Goal: Task Accomplishment & Management: Manage account settings

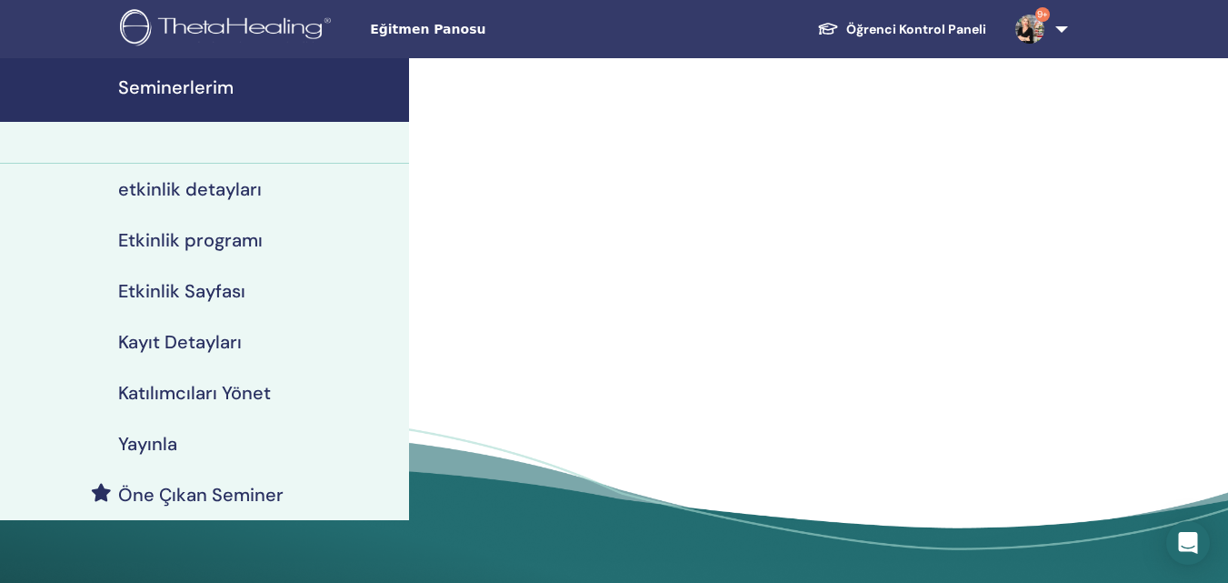
click at [225, 87] on h4 "Seminerlerim" at bounding box center [258, 87] width 280 height 22
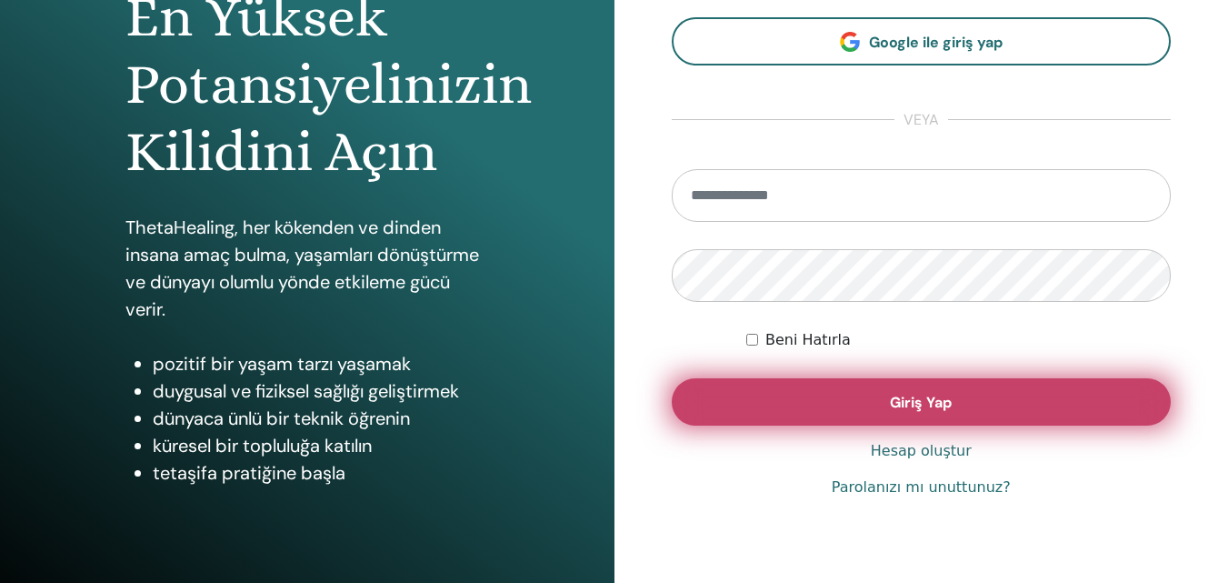
scroll to position [290, 0]
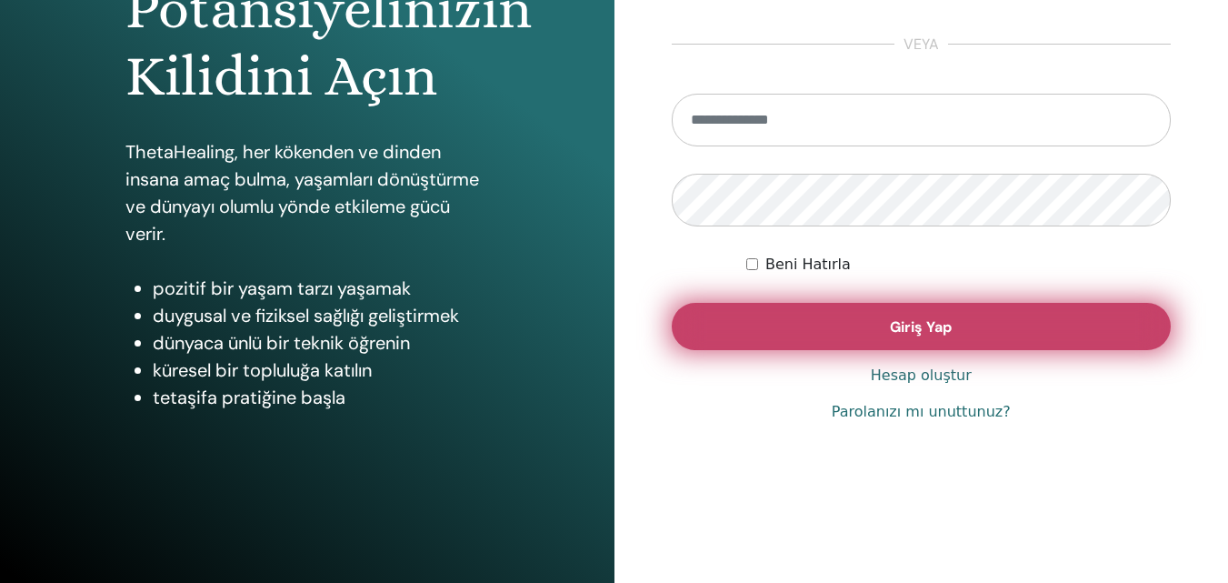
type input "**********"
click at [873, 327] on button "Giriş Yap" at bounding box center [922, 326] width 500 height 47
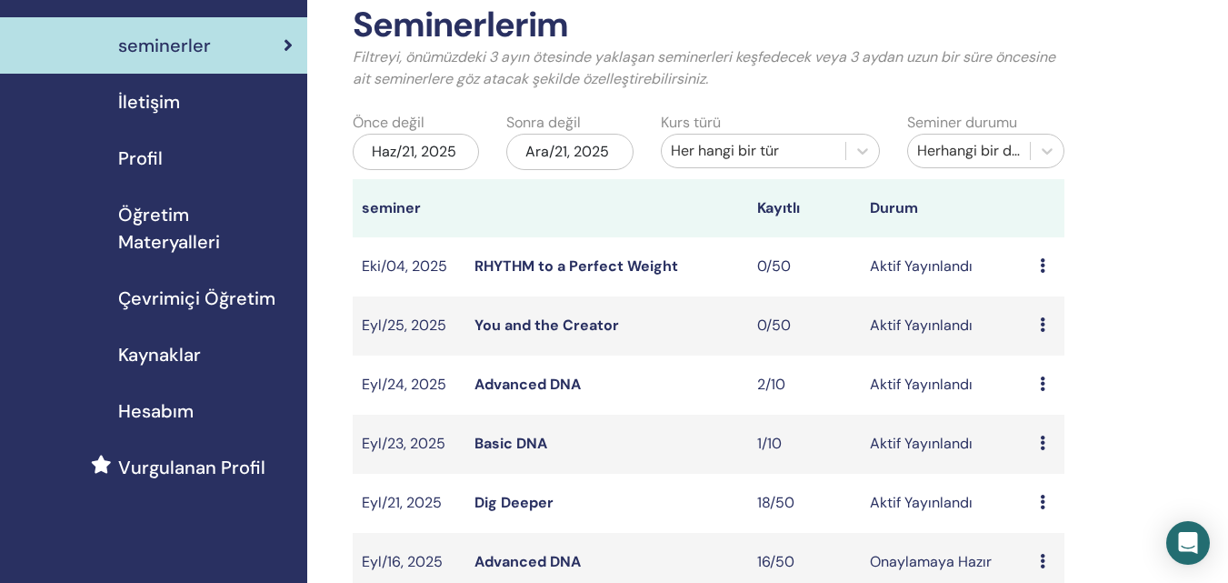
scroll to position [364, 0]
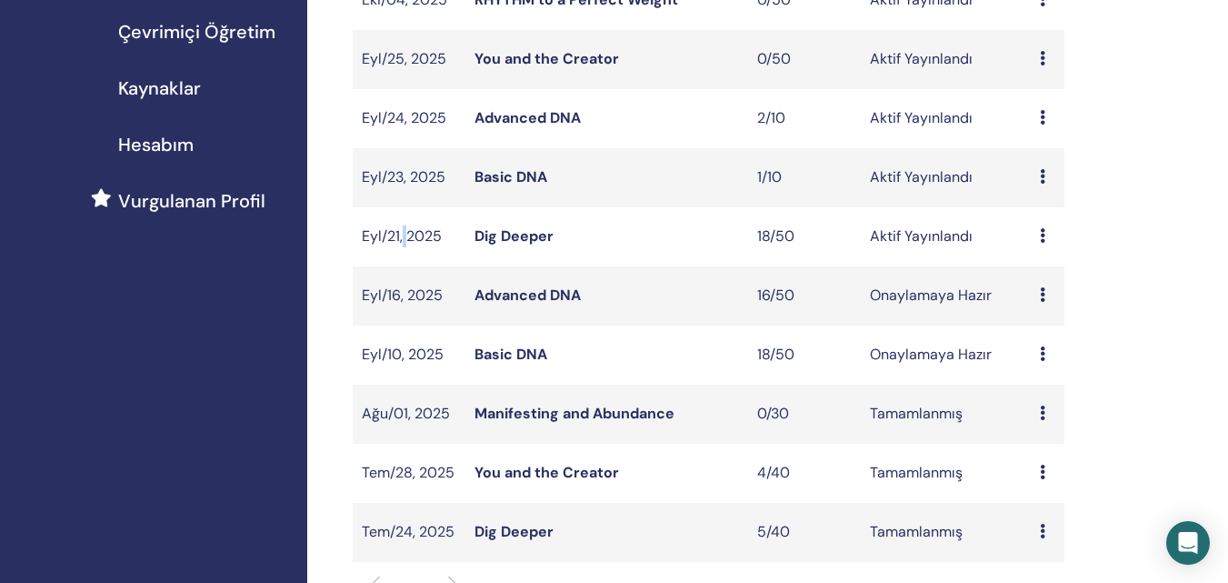
click at [403, 243] on td "Eyl/21, 2025" at bounding box center [409, 236] width 113 height 59
click at [503, 231] on link "Dig Deeper" at bounding box center [514, 235] width 79 height 19
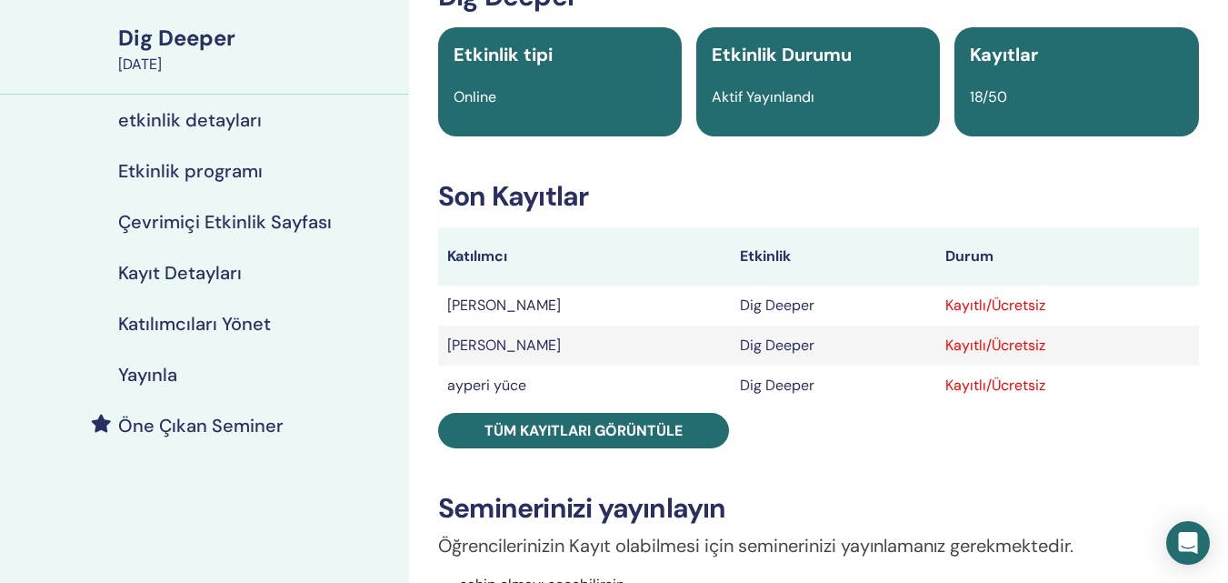
scroll to position [182, 0]
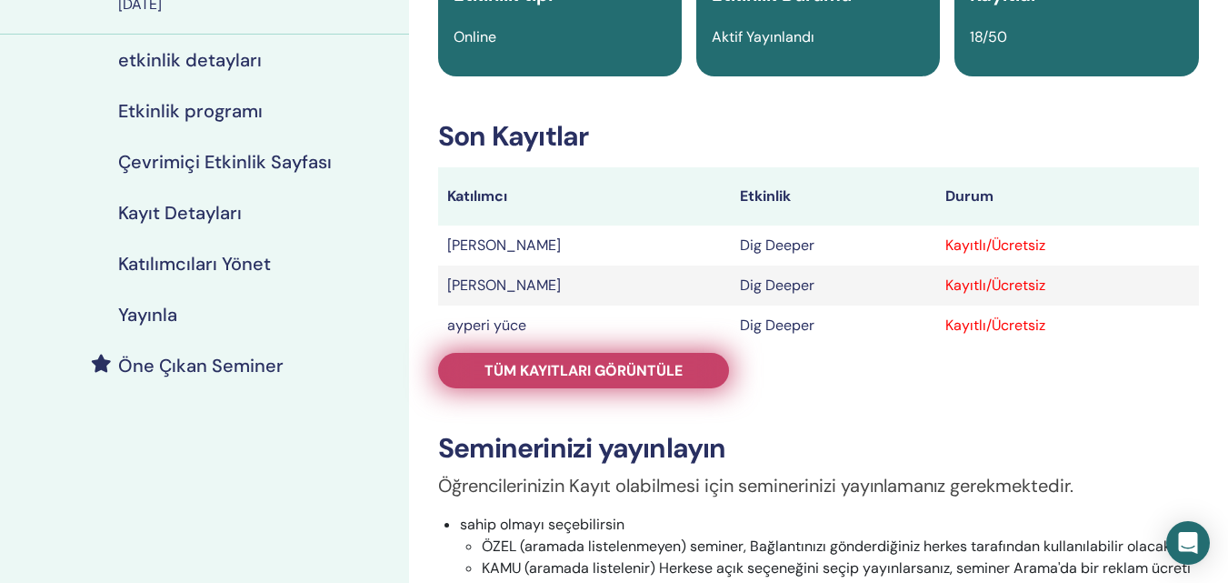
click at [663, 365] on span "Tüm kayıtları görüntüle" at bounding box center [584, 370] width 198 height 19
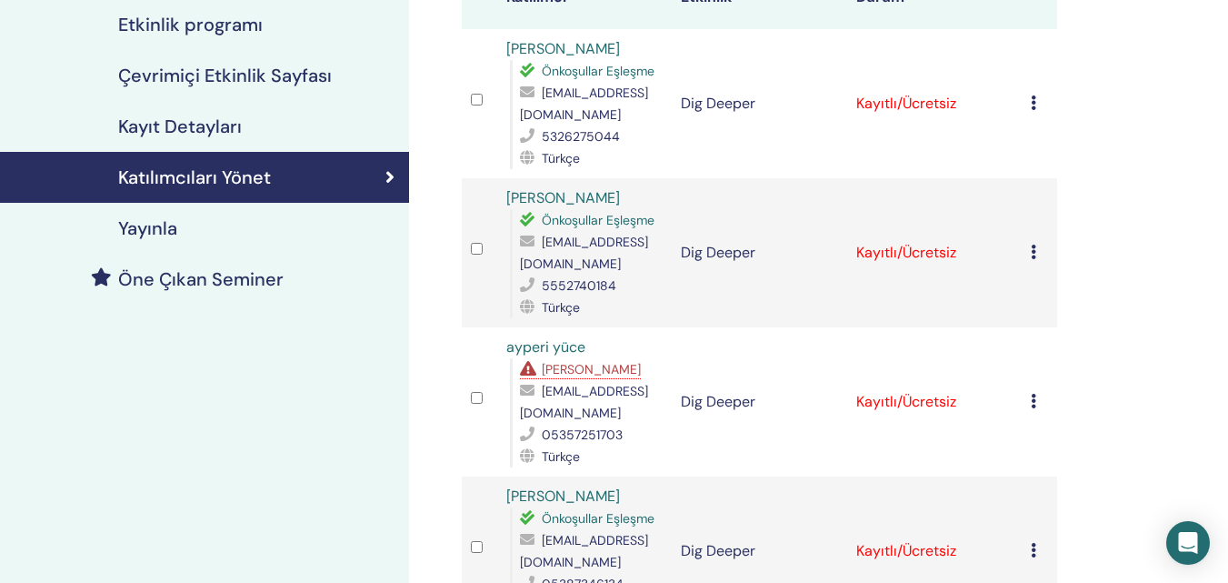
scroll to position [273, 0]
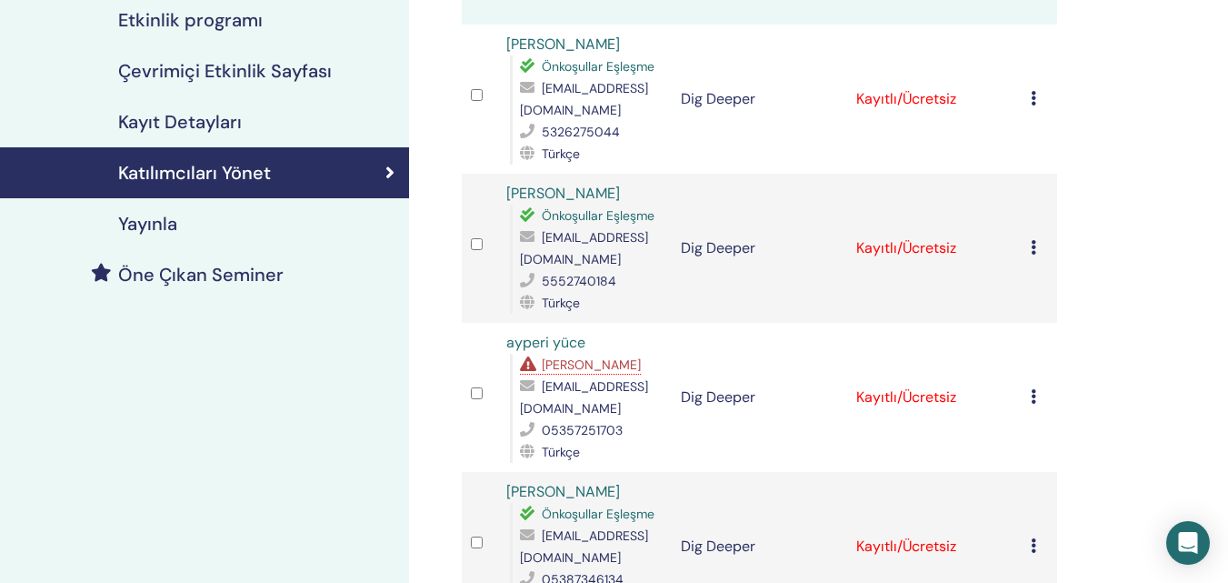
click at [1033, 389] on icon at bounding box center [1033, 396] width 5 height 15
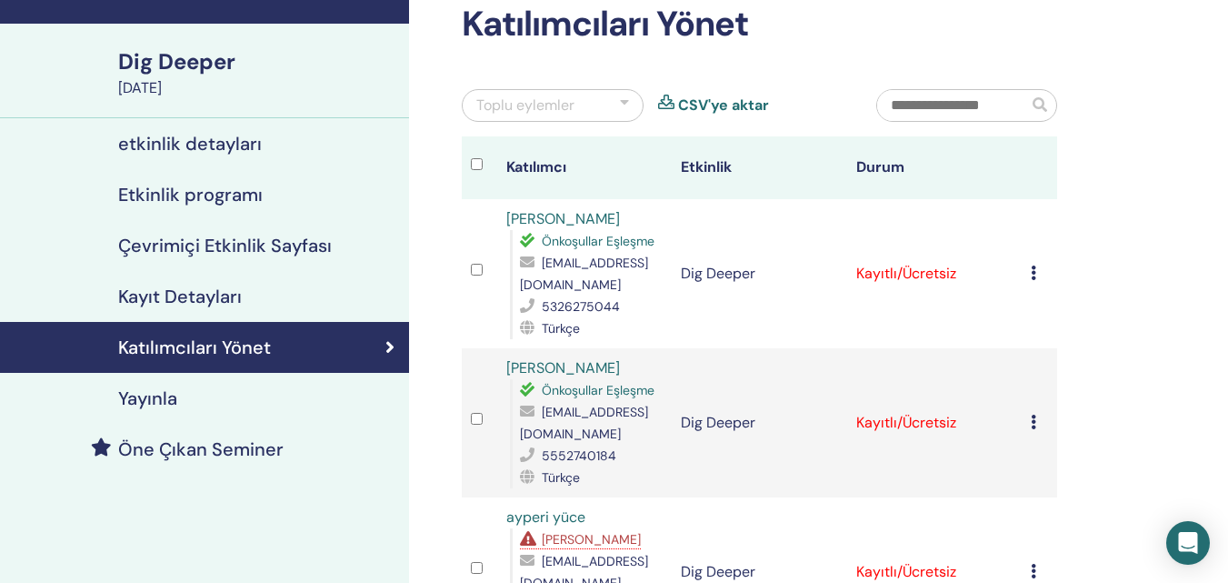
scroll to position [91, 0]
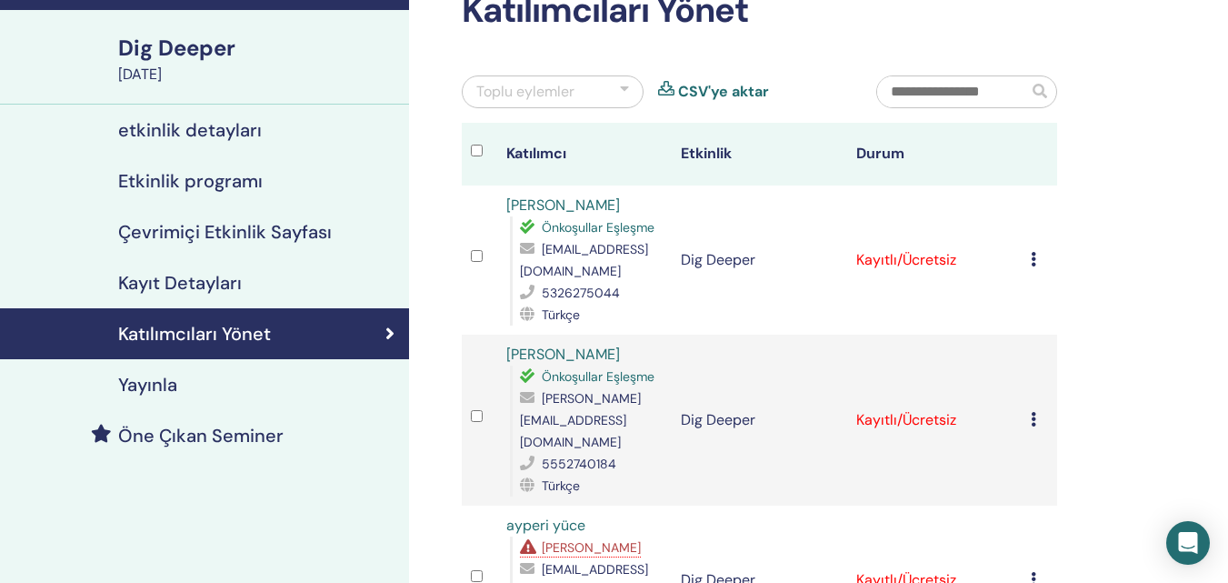
scroll to position [91, 0]
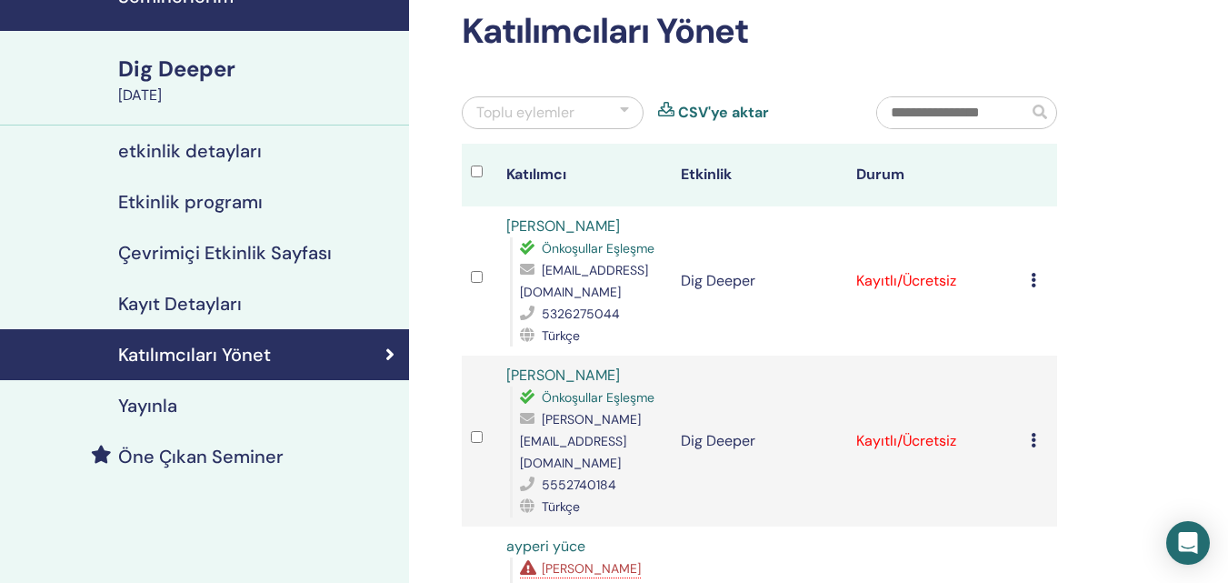
click at [208, 73] on div "Dig Deeper" at bounding box center [258, 69] width 280 height 31
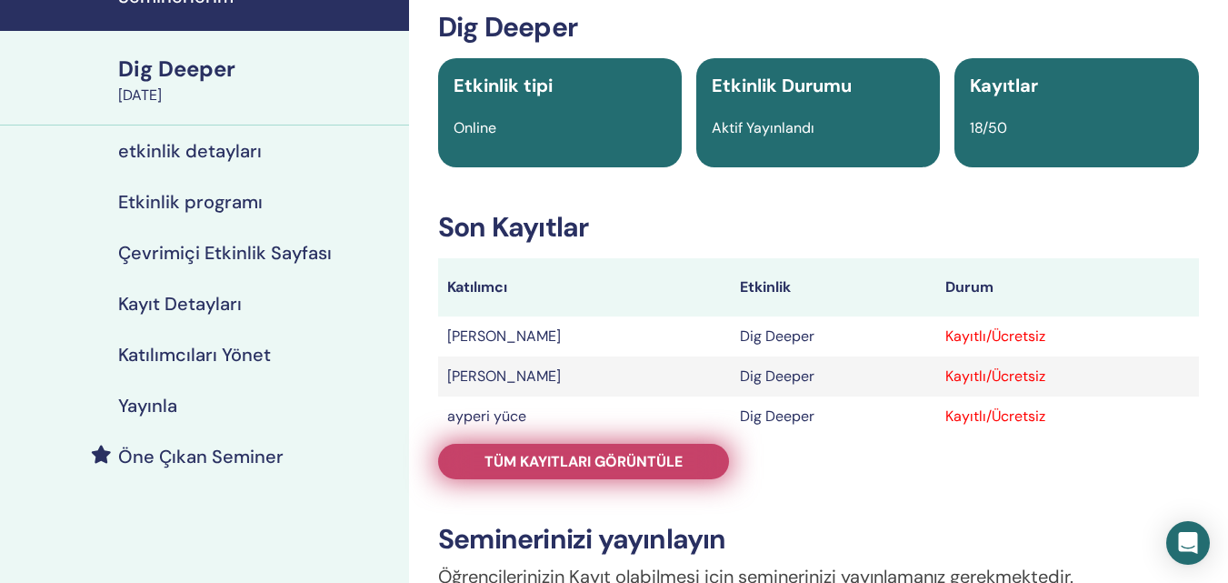
click at [576, 456] on span "Tüm kayıtları görüntüle" at bounding box center [584, 461] width 198 height 19
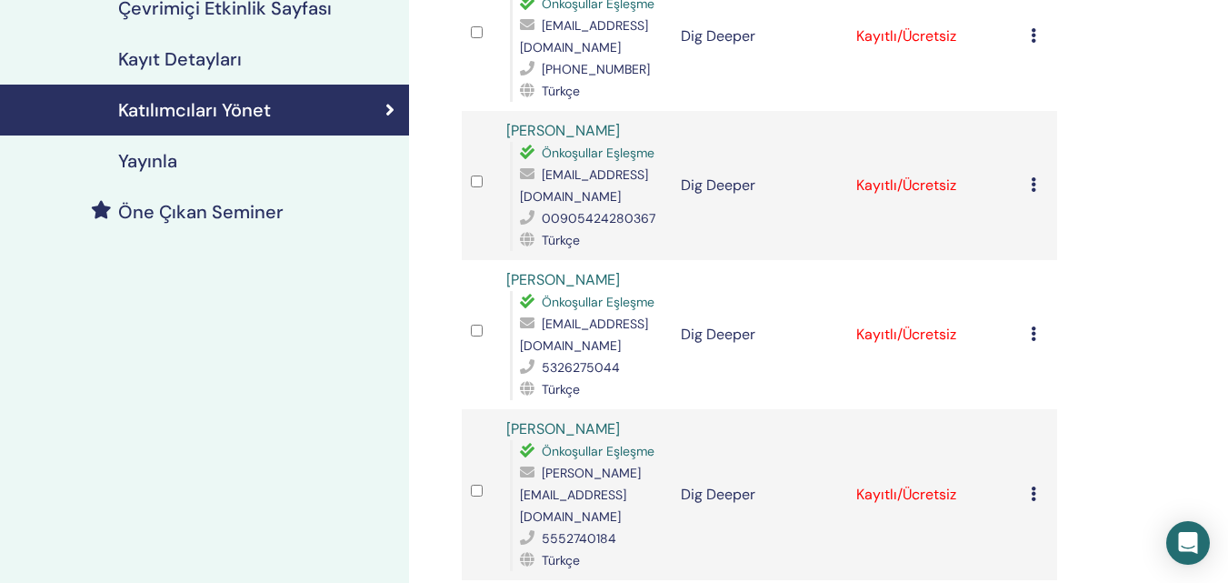
scroll to position [364, 0]
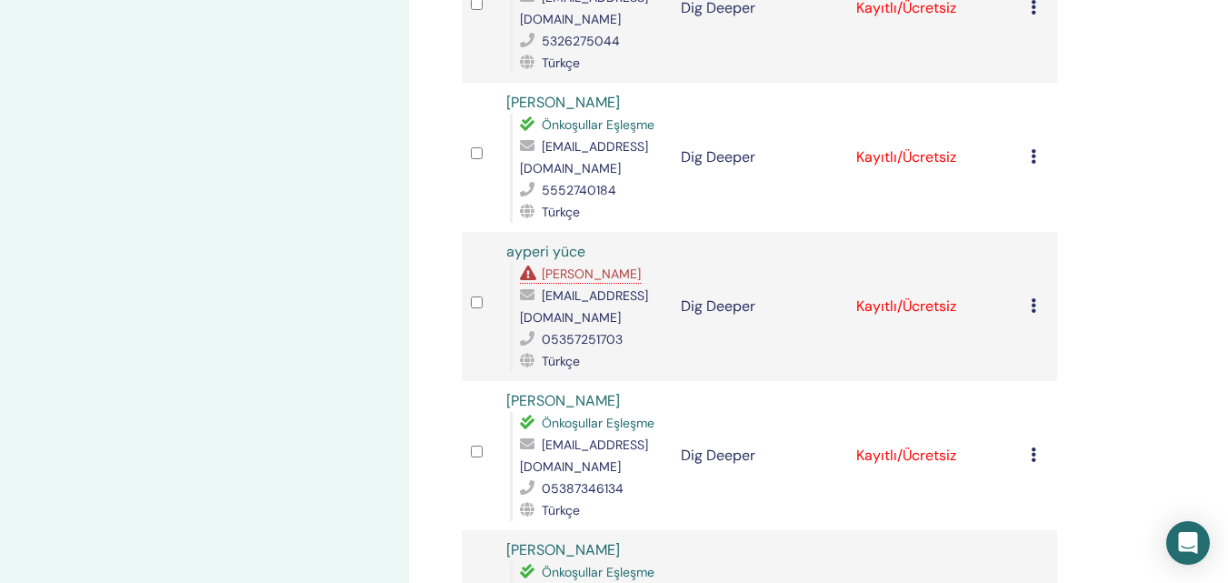
scroll to position [909, 0]
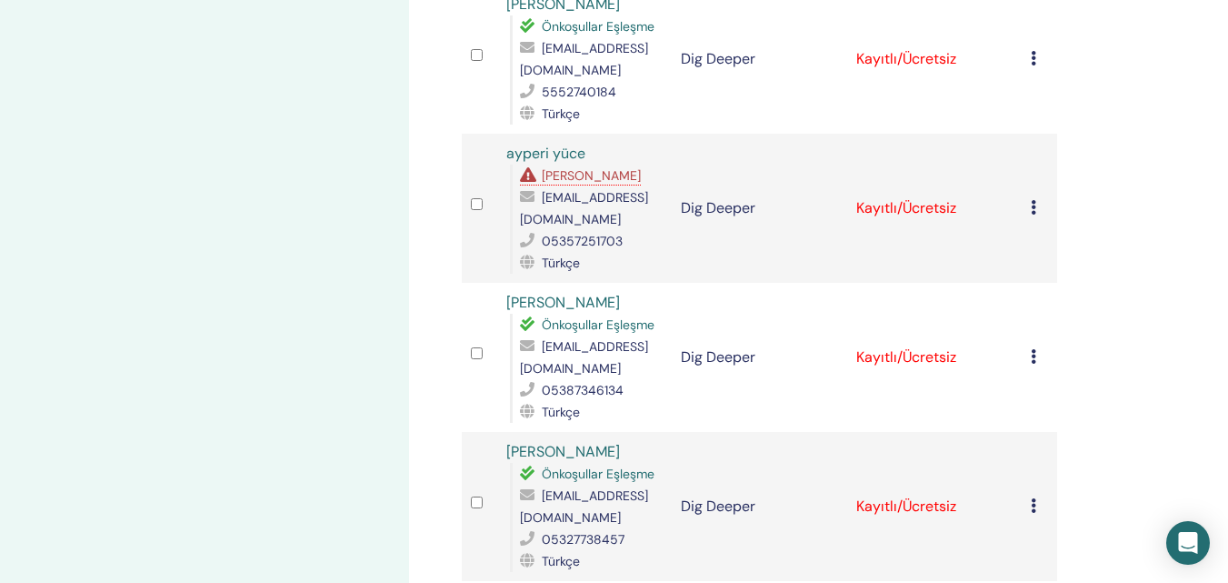
click at [590, 167] on span "[PERSON_NAME]" at bounding box center [591, 175] width 99 height 16
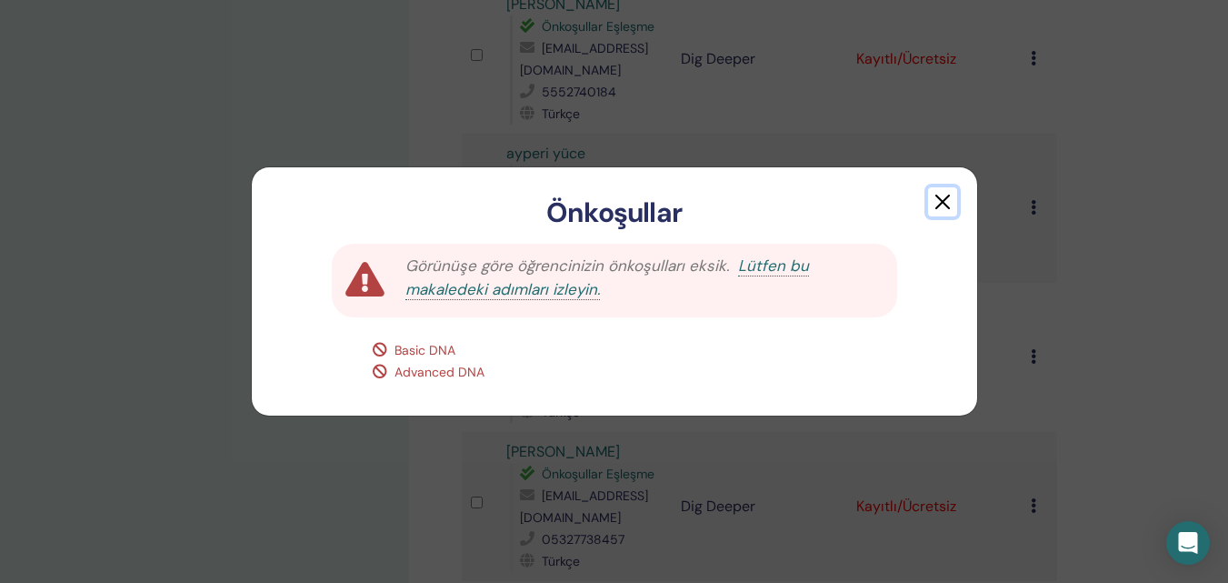
click at [947, 201] on button "button" at bounding box center [942, 201] width 29 height 29
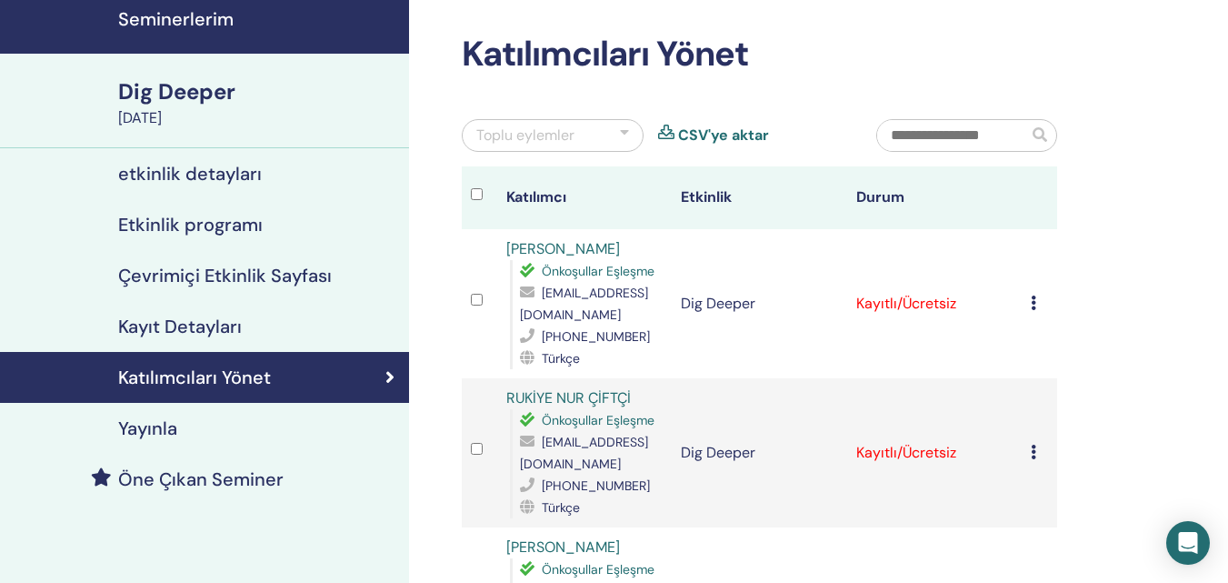
scroll to position [0, 0]
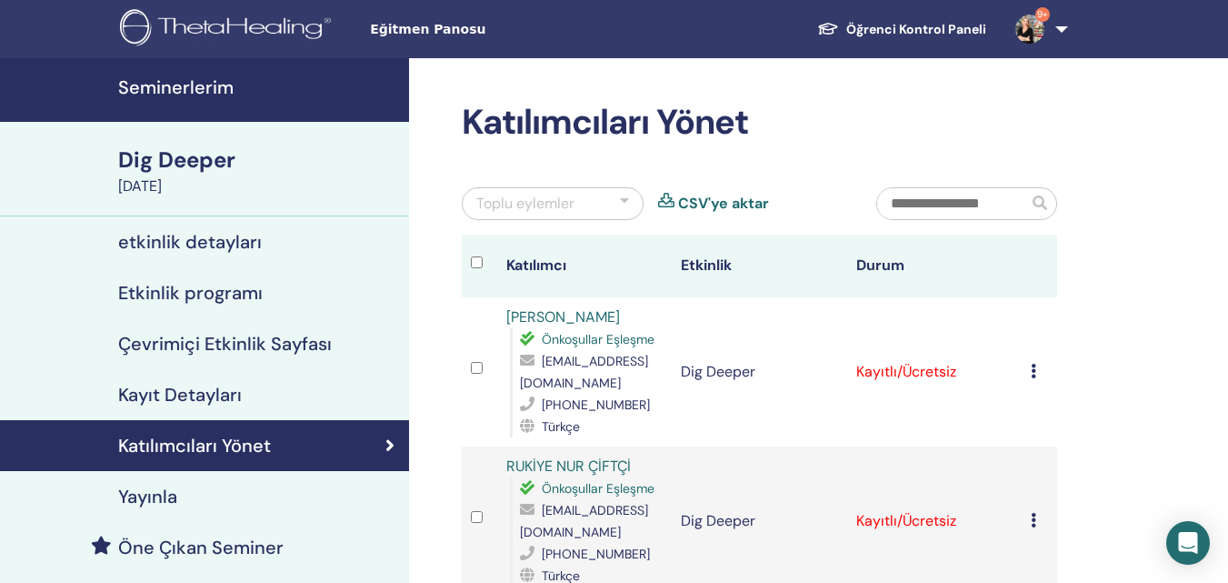
click at [207, 86] on h4 "Seminerlerim" at bounding box center [258, 87] width 280 height 22
click at [206, 85] on h4 "Seminerlerim" at bounding box center [258, 87] width 280 height 22
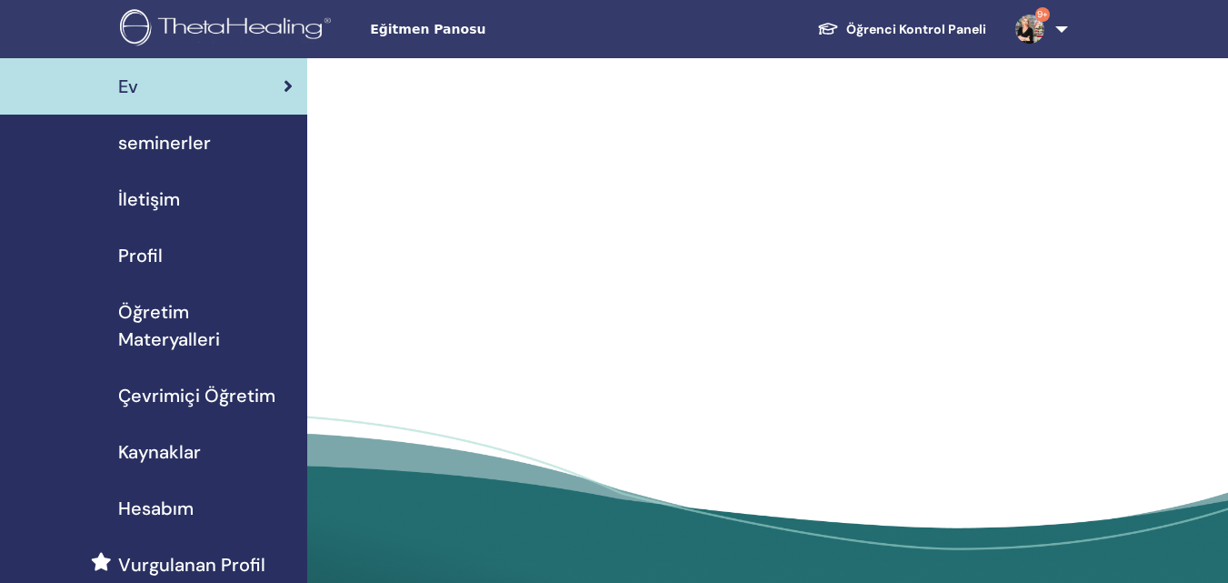
click at [200, 142] on span "seminerler" at bounding box center [164, 142] width 93 height 27
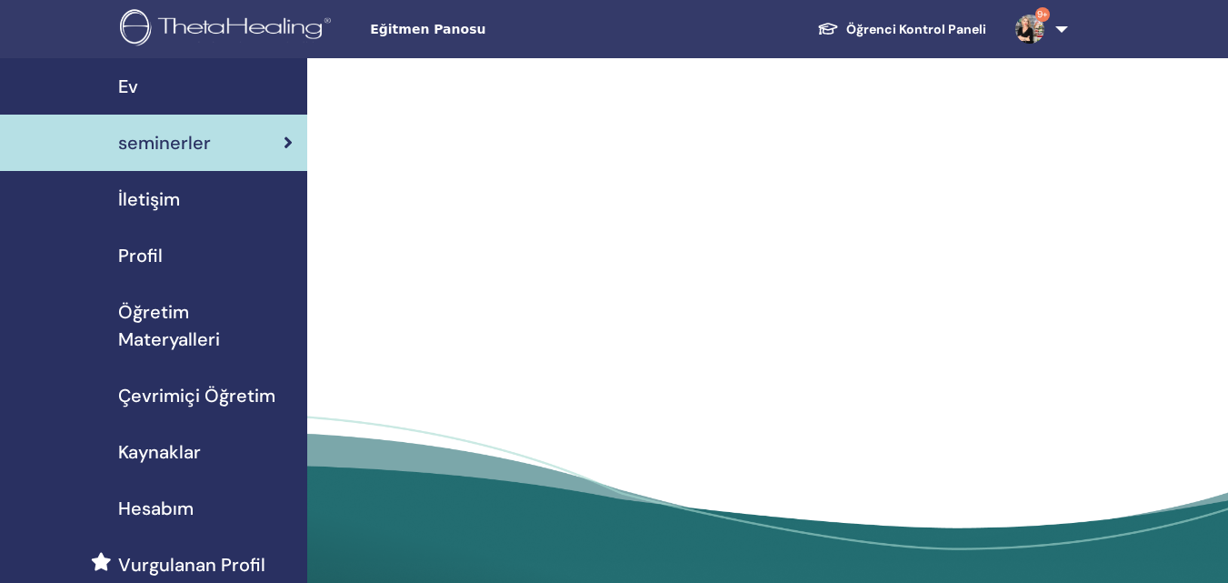
click at [190, 144] on span "seminerler" at bounding box center [164, 142] width 93 height 27
click at [402, 35] on span "Eğitmen Panosu" at bounding box center [506, 29] width 273 height 19
click at [160, 133] on span "seminerler" at bounding box center [164, 142] width 93 height 27
click at [134, 85] on span "Ev" at bounding box center [128, 86] width 20 height 27
click at [1059, 19] on link "9+" at bounding box center [1038, 29] width 75 height 58
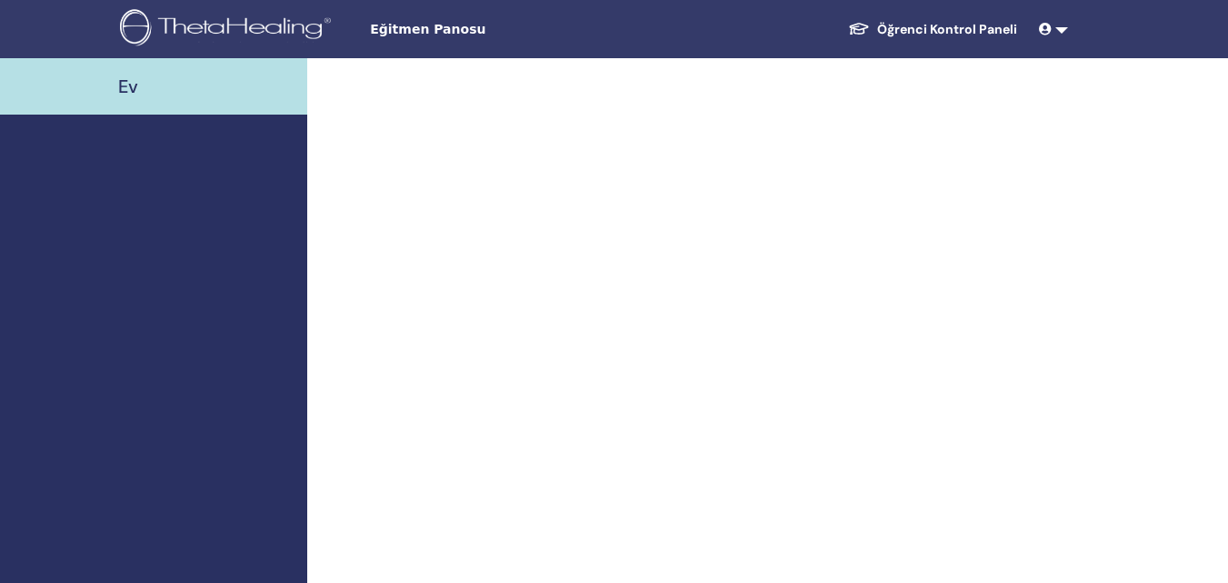
click at [1055, 32] on span at bounding box center [1047, 29] width 16 height 15
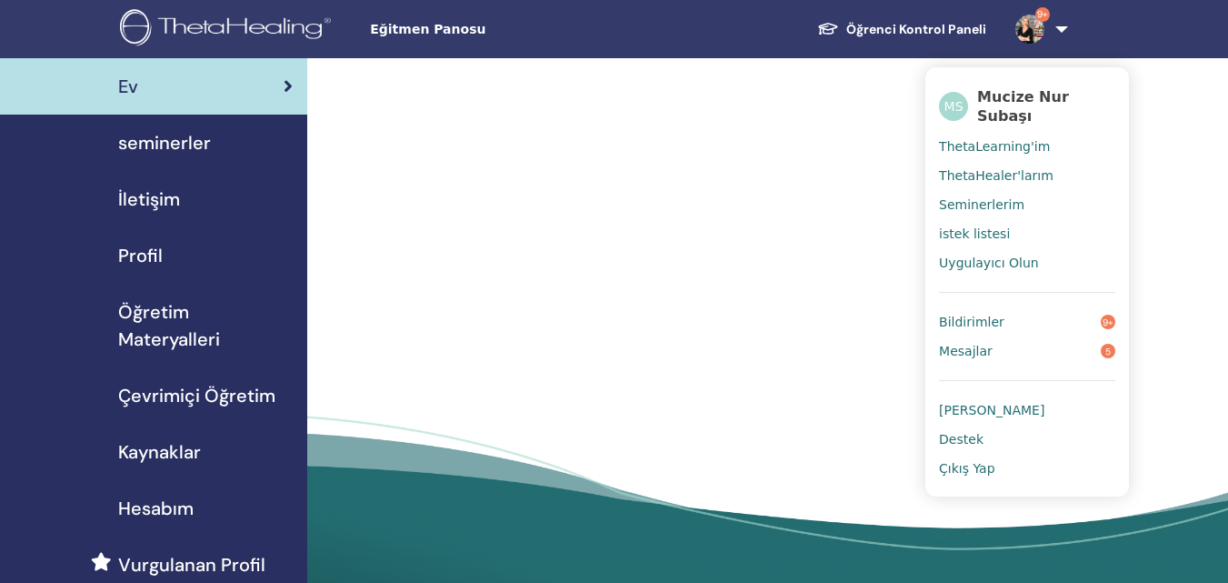
click at [967, 201] on span "Seminerlerim" at bounding box center [981, 204] width 85 height 16
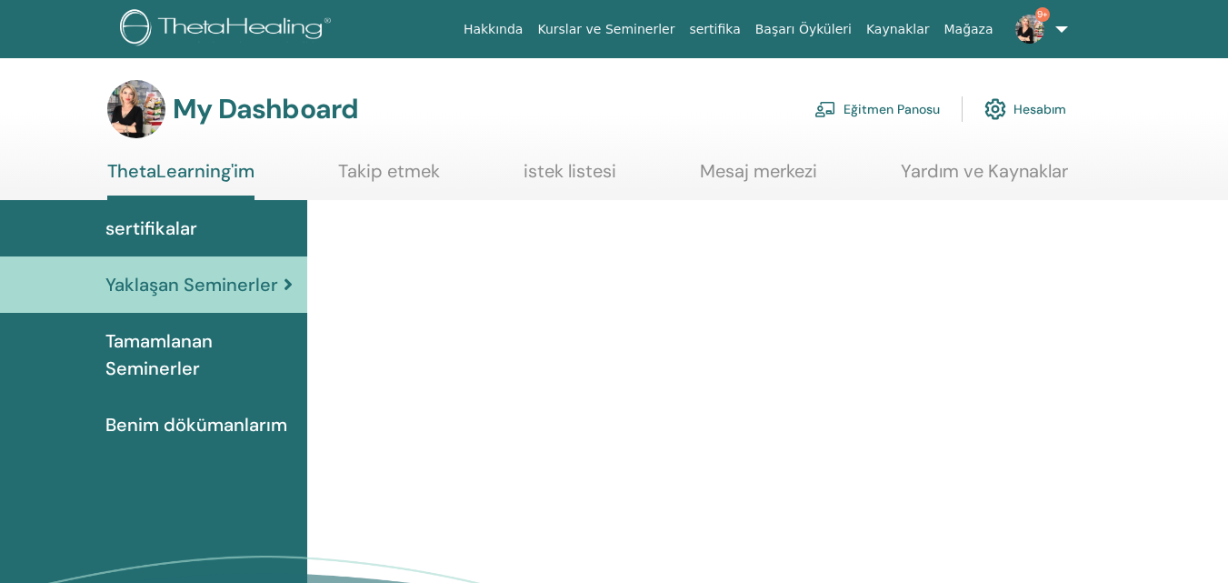
click at [861, 101] on link "Eğitmen Panosu" at bounding box center [877, 109] width 125 height 40
click at [861, 111] on link "Eğitmen Panosu" at bounding box center [877, 109] width 125 height 40
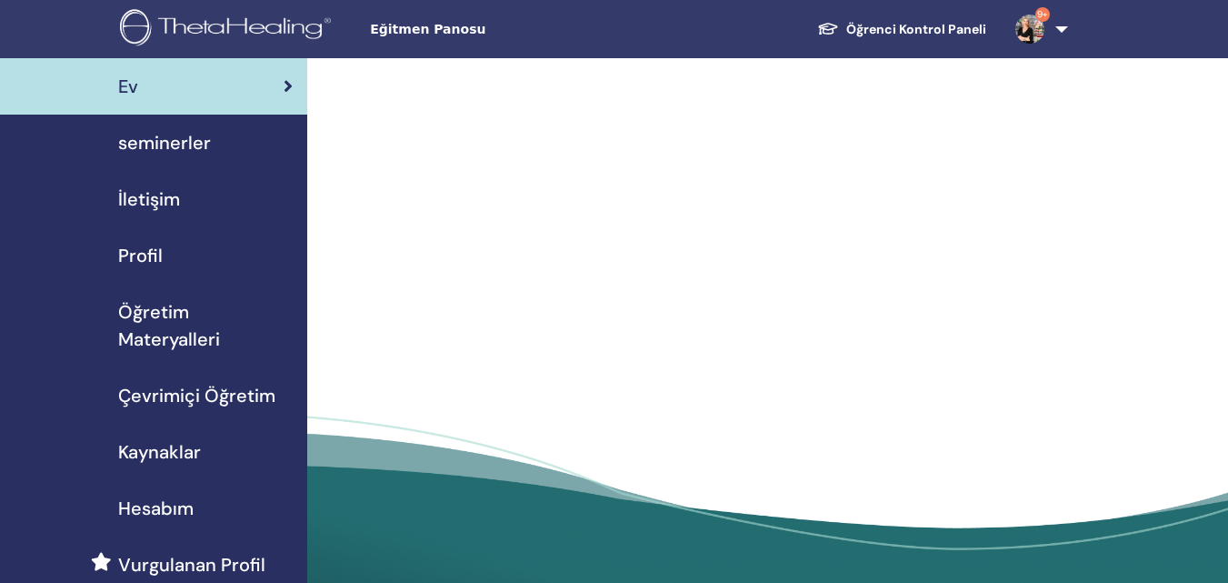
click at [185, 144] on span "seminerler" at bounding box center [164, 142] width 93 height 27
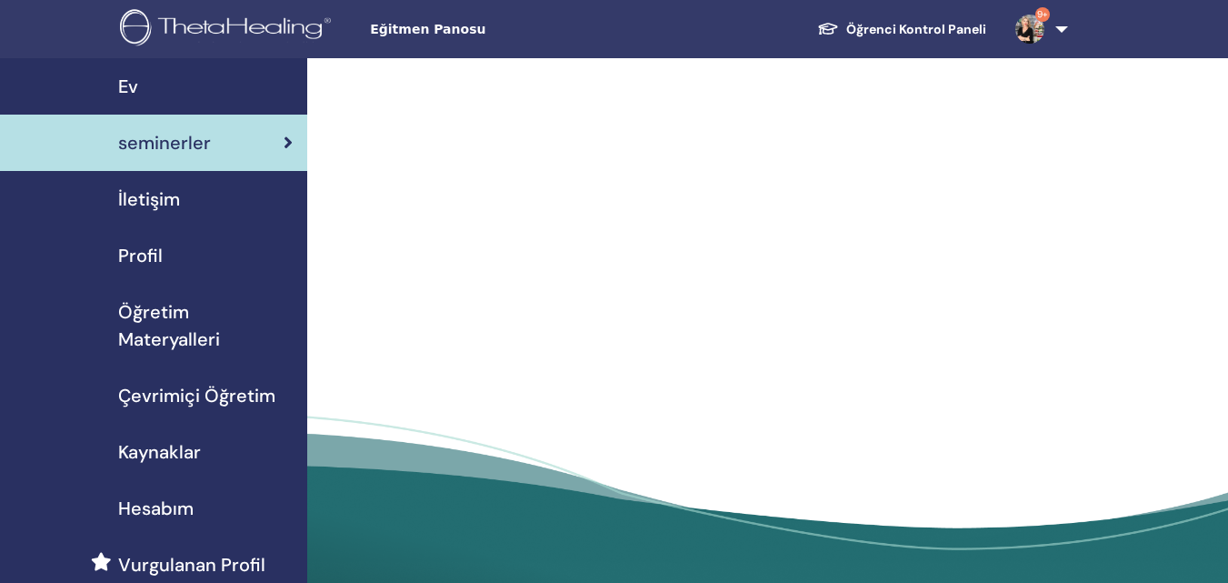
click at [166, 139] on span "seminerler" at bounding box center [164, 142] width 93 height 27
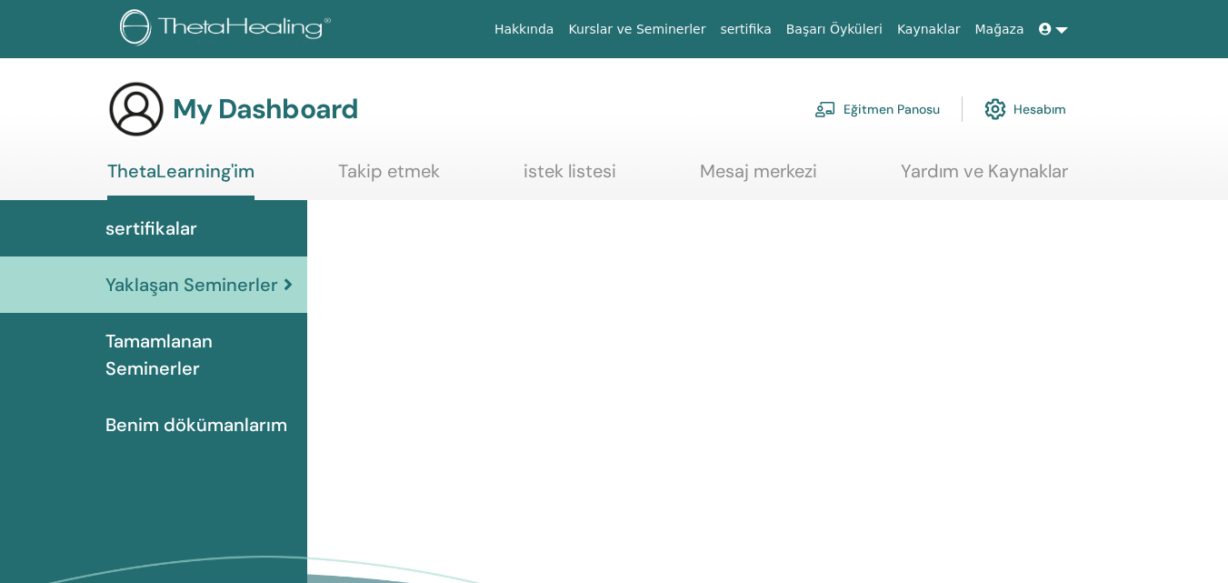
click at [871, 111] on link "Eğitmen Panosu" at bounding box center [877, 109] width 125 height 40
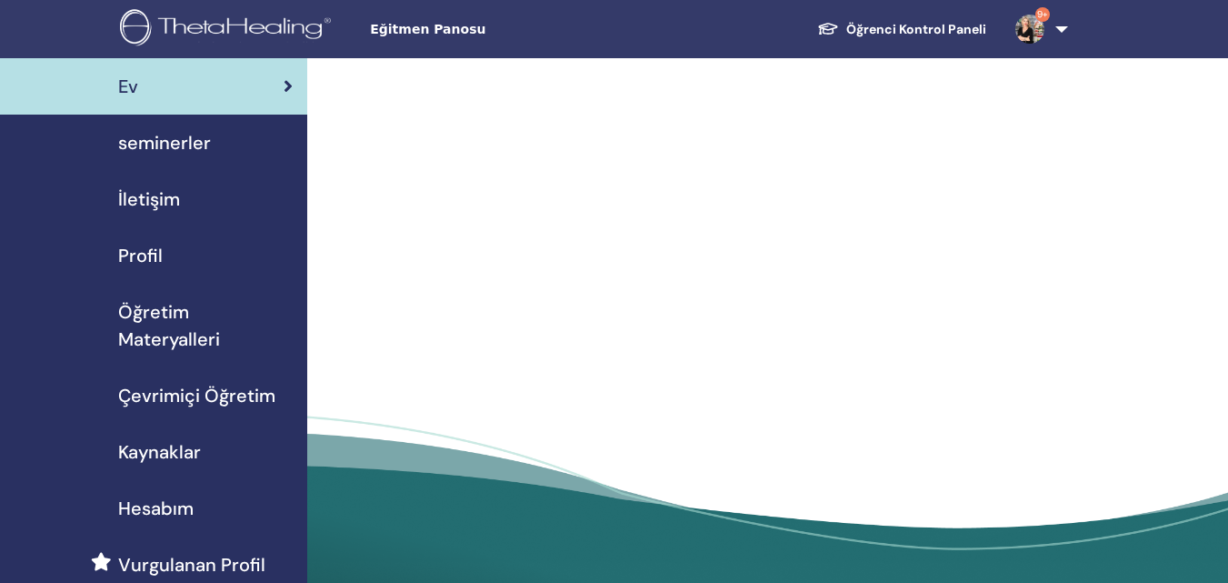
click at [178, 140] on span "seminerler" at bounding box center [164, 142] width 93 height 27
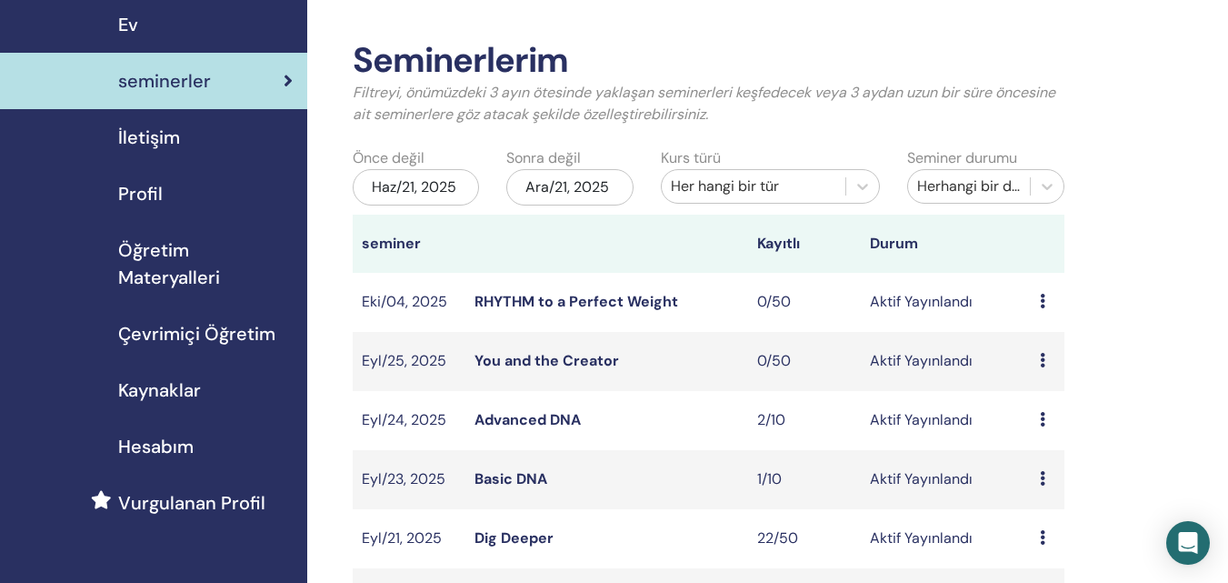
scroll to position [182, 0]
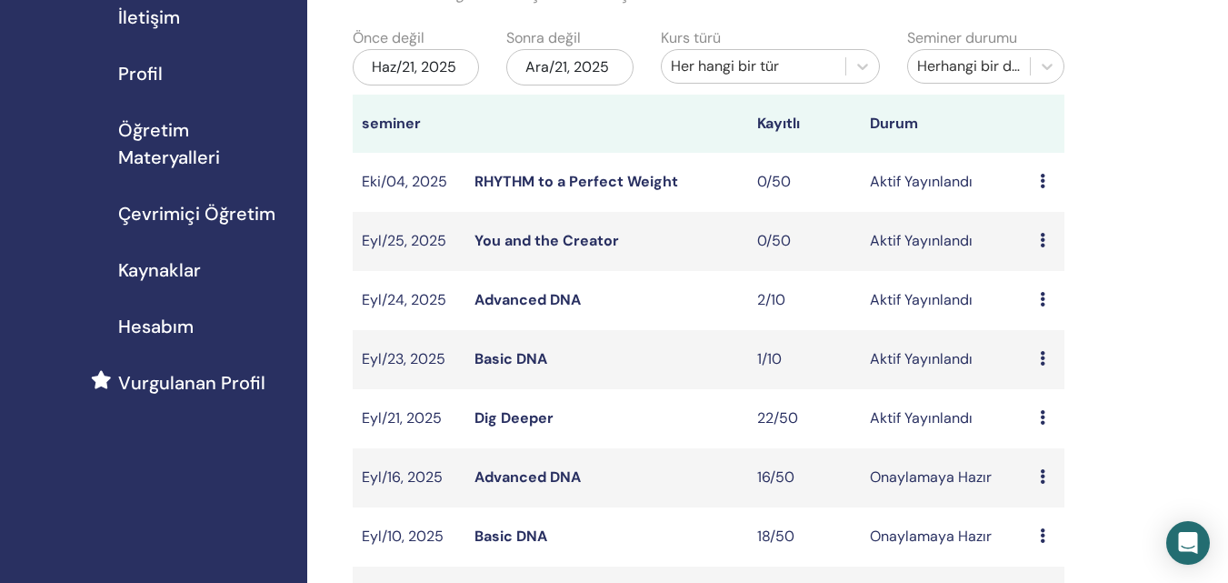
click at [485, 421] on link "Dig Deeper" at bounding box center [514, 417] width 79 height 19
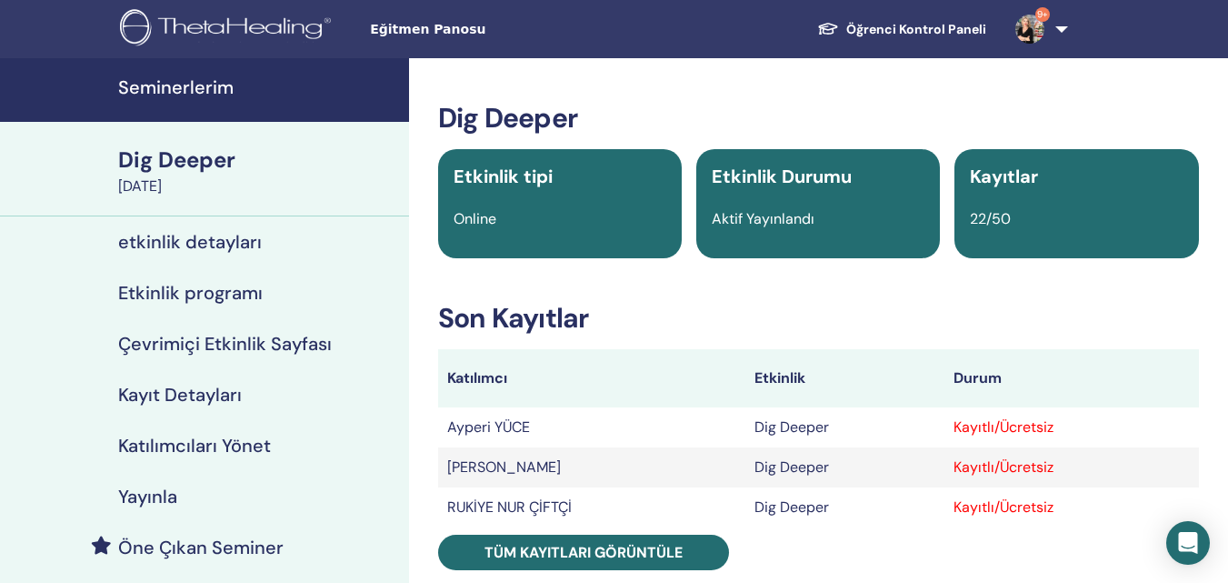
click at [808, 426] on td "Dig Deeper" at bounding box center [845, 427] width 199 height 40
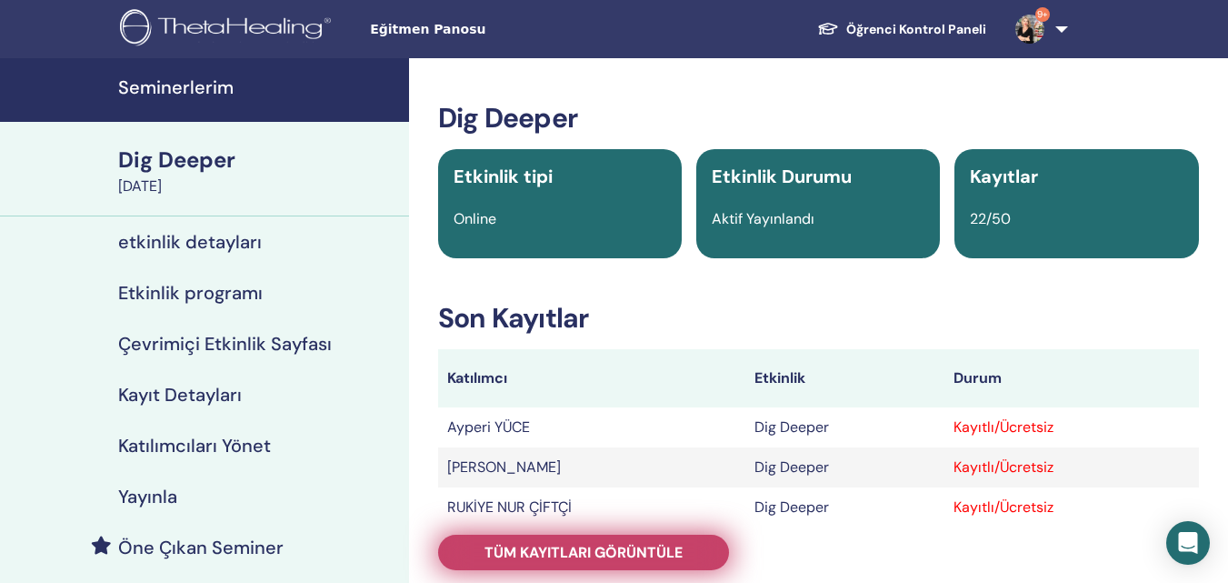
click at [585, 542] on link "Tüm kayıtları görüntüle" at bounding box center [583, 552] width 291 height 35
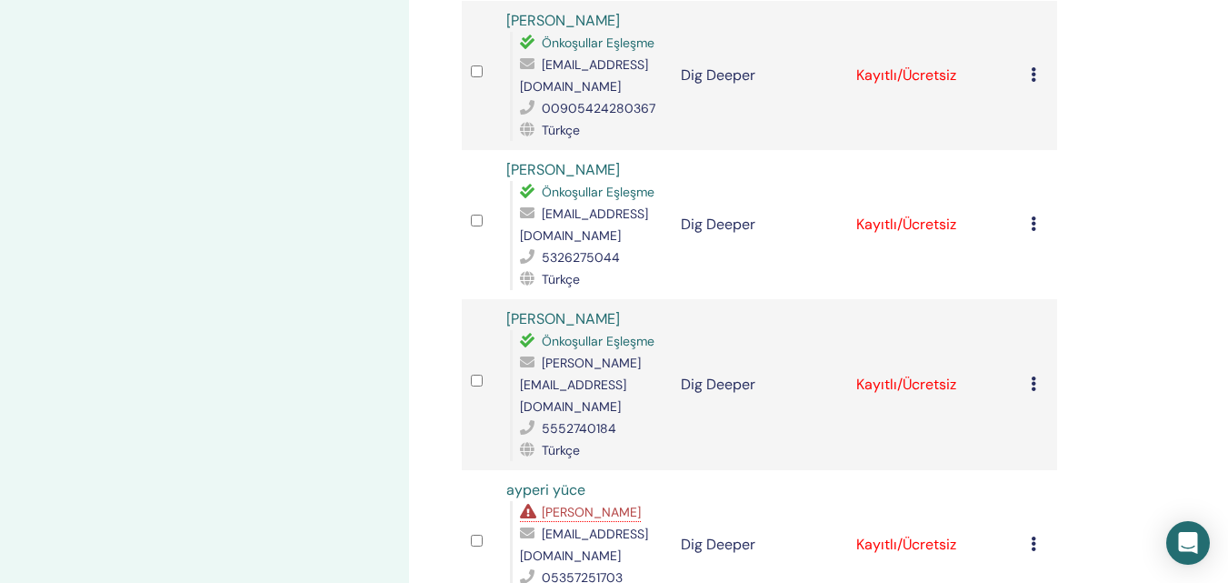
scroll to position [818, 0]
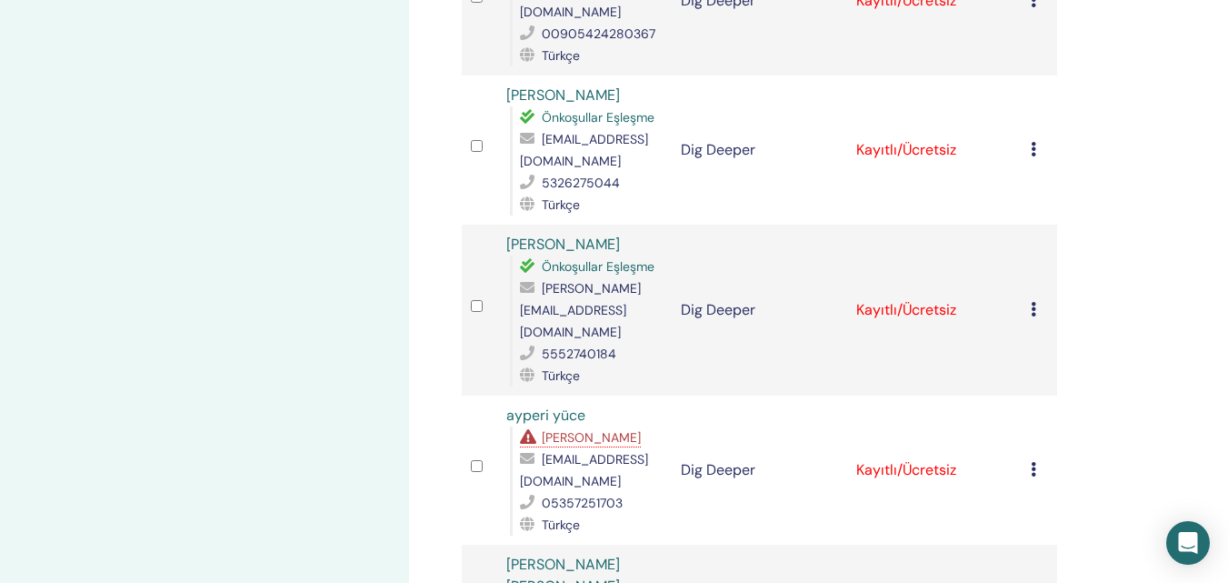
click at [1030, 434] on td "Kaydı İptal Et Otomatik onaylama Ücretli Olarak İşaretle Ödenmemiş olarak işare…" at bounding box center [1039, 470] width 35 height 149
click at [1030, 429] on td "Kaydı İptal Et Otomatik onaylama Ücretli Olarak İşaretle Ödenmemiş olarak işare…" at bounding box center [1039, 470] width 35 height 149
click at [1034, 462] on icon at bounding box center [1033, 469] width 5 height 15
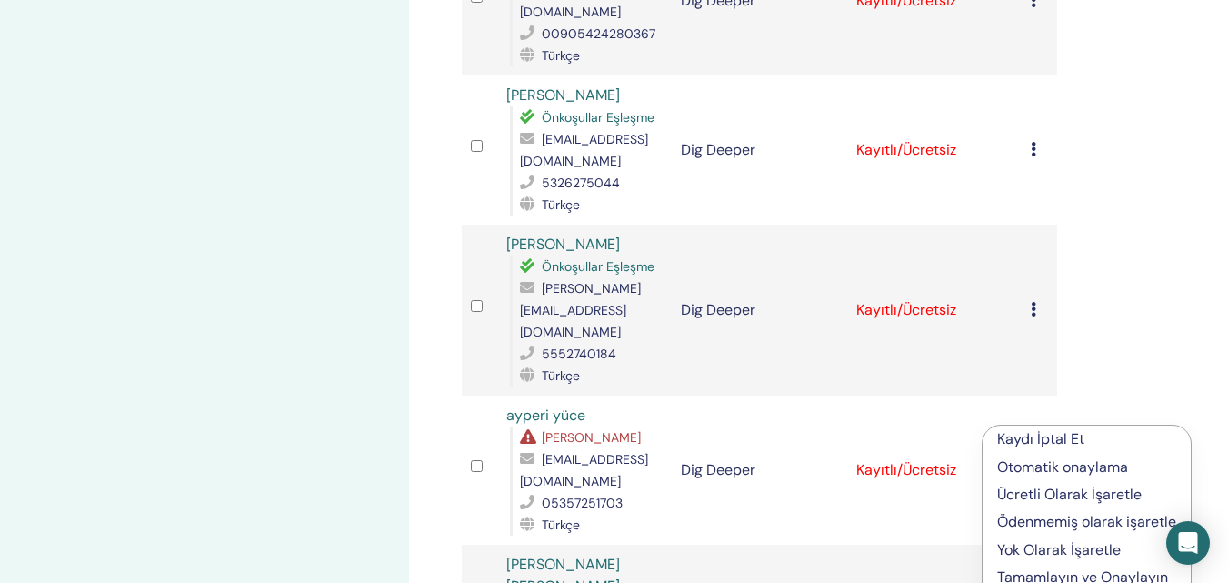
click at [1037, 440] on p "Kaydı İptal Et" at bounding box center [1086, 439] width 179 height 22
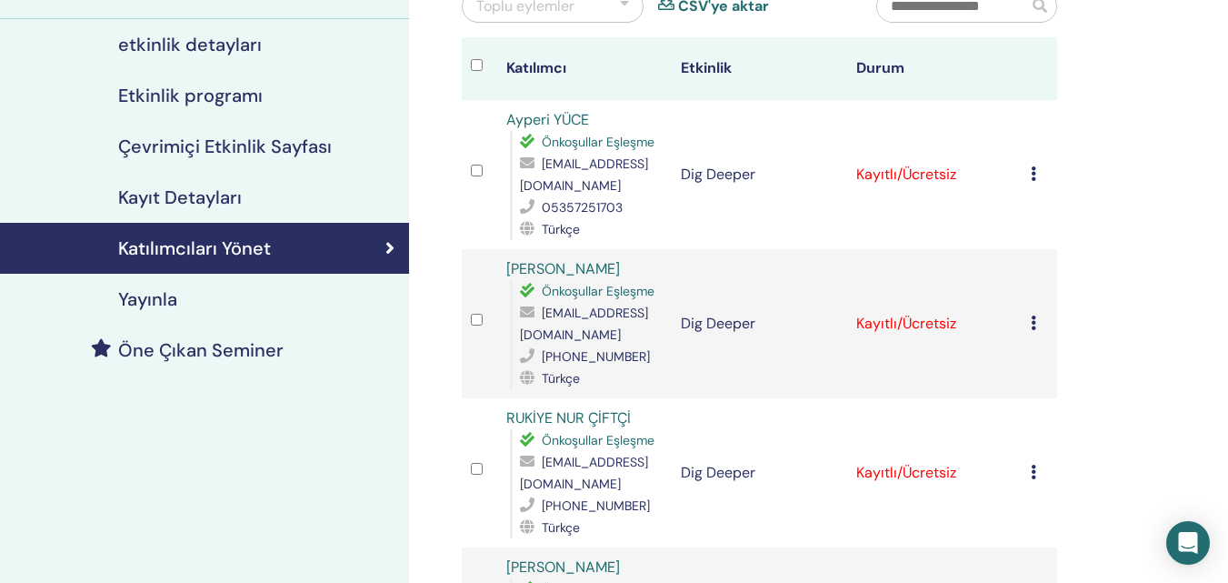
scroll to position [182, 0]
